Goal: Find specific page/section: Find specific page/section

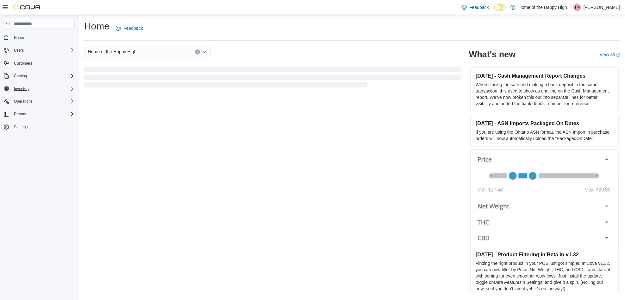
click at [38, 88] on div "Inventory" at bounding box center [42, 89] width 63 height 8
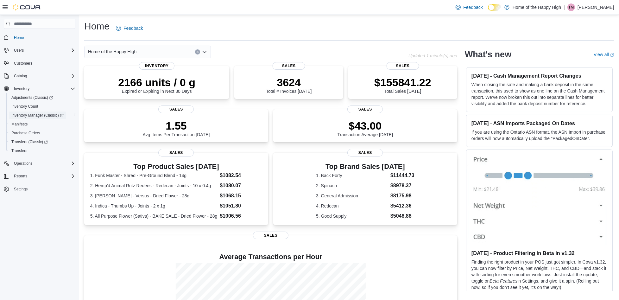
click at [33, 113] on span "Inventory Manager (Classic)" at bounding box center [37, 115] width 52 height 5
